Goal: Browse casually

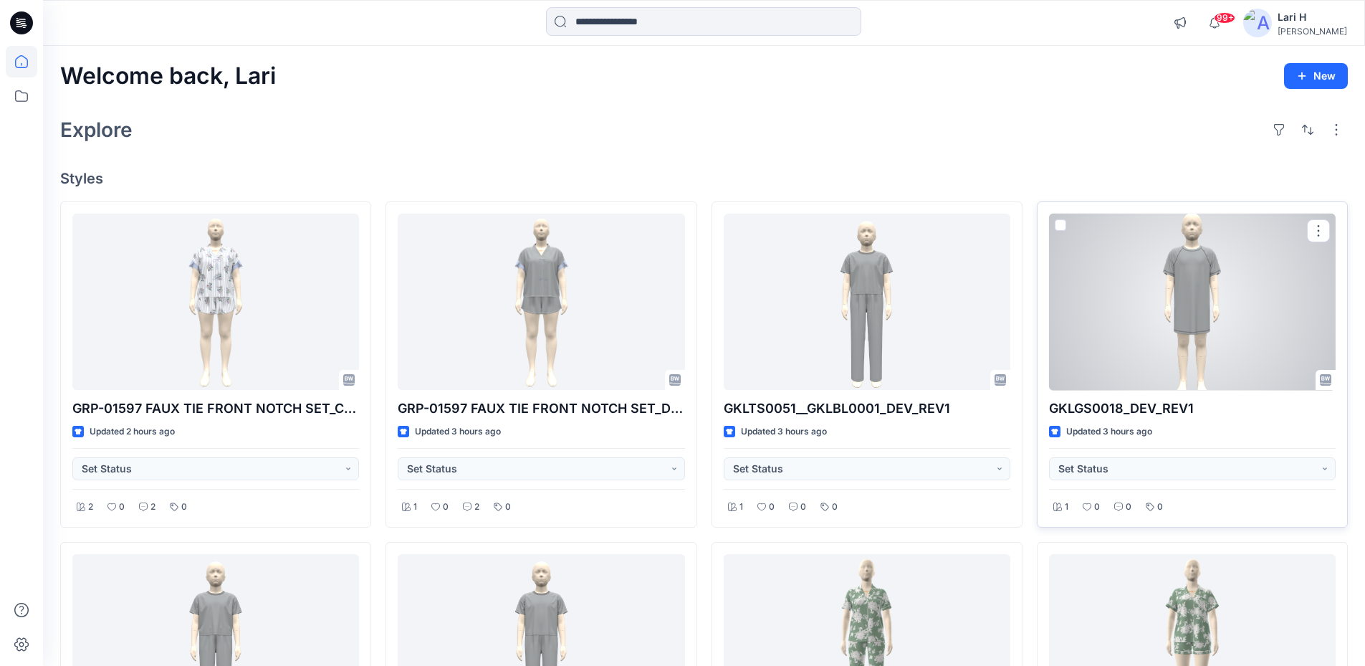
click at [1206, 278] on div at bounding box center [1192, 302] width 287 height 177
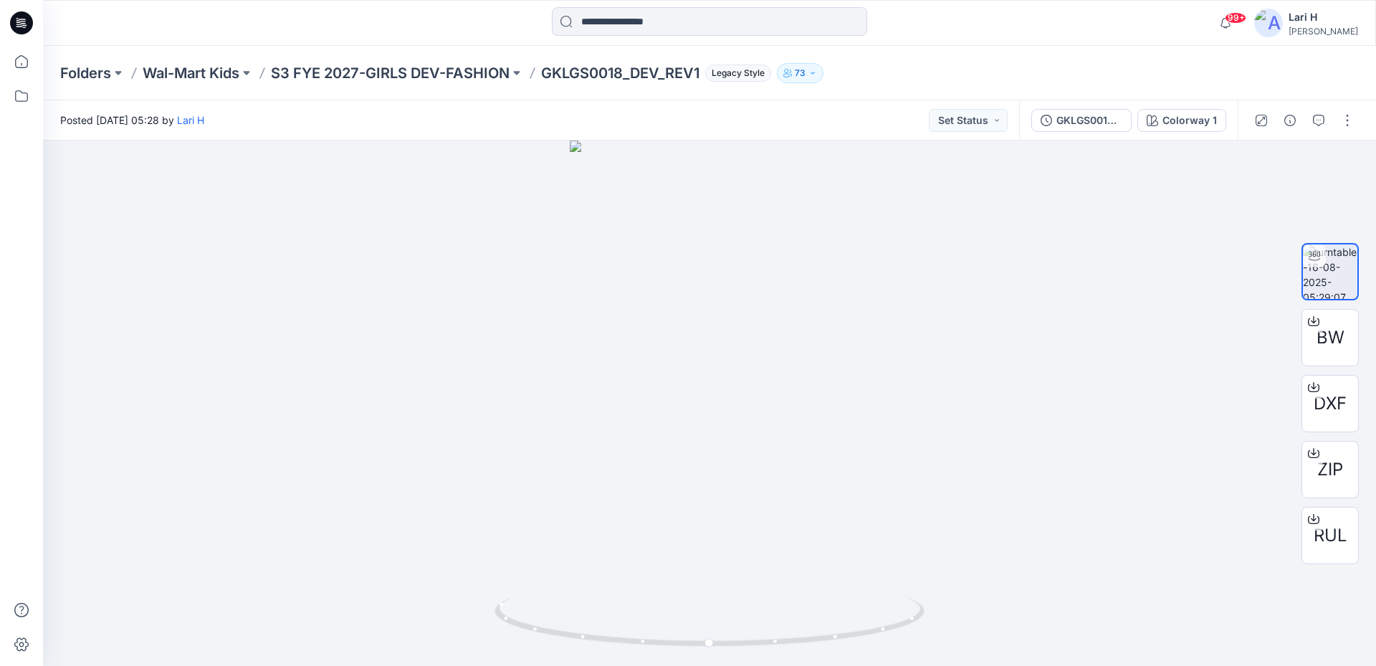
click at [25, 24] on icon at bounding box center [21, 22] width 23 height 23
